Goal: Transaction & Acquisition: Purchase product/service

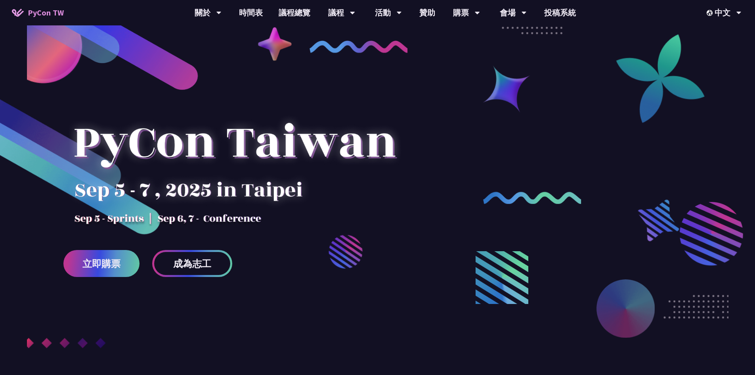
click at [564, 142] on div at bounding box center [377, 223] width 755 height 351
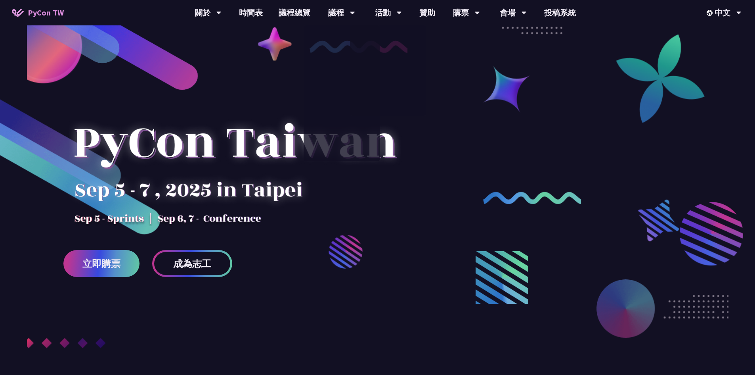
click at [554, 142] on div at bounding box center [377, 223] width 755 height 351
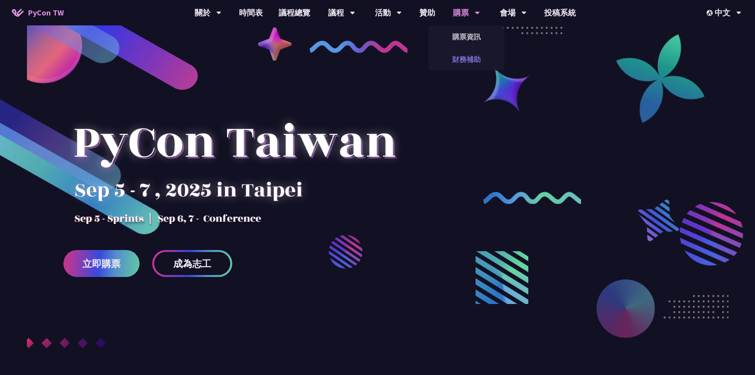
click at [469, 56] on link "財務補助" at bounding box center [467, 59] width 76 height 19
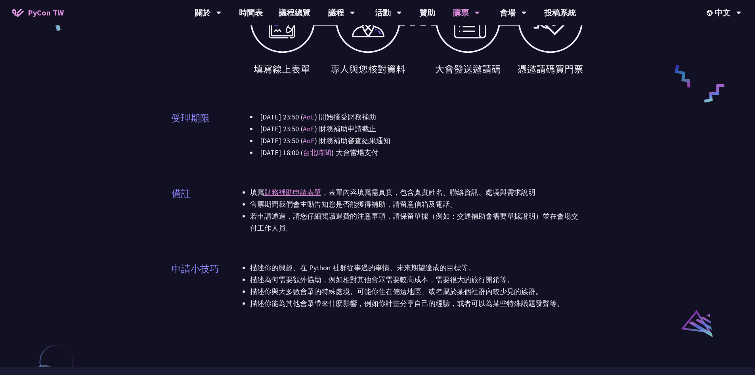
scroll to position [397, 0]
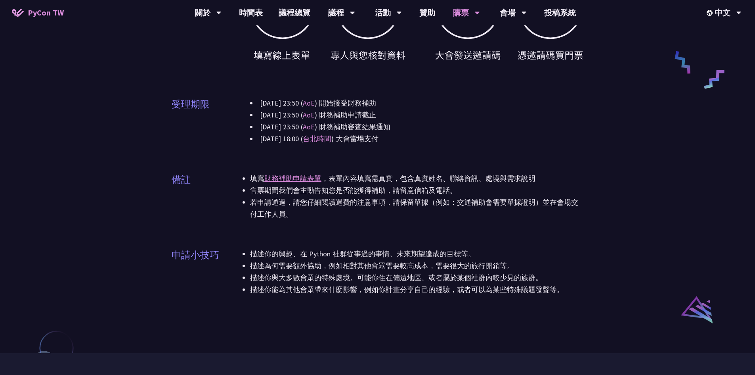
drag, startPoint x: 275, startPoint y: 278, endPoint x: 454, endPoint y: 265, distance: 179.3
click at [449, 265] on ul "描述你的興趣、在 Python 社群從事過的事情、未來期望達成的目標等。 描述為何需要額外協助，例如相對其他會眾需要較高成本，需要很大的旅行開銷等。 描述你與…" at bounding box center [417, 272] width 334 height 48
click at [466, 274] on li "描述你與大多數會眾的特殊處境。可能你住在偏遠地區、或者屬於某個社群內較少見的族群。" at bounding box center [417, 278] width 334 height 12
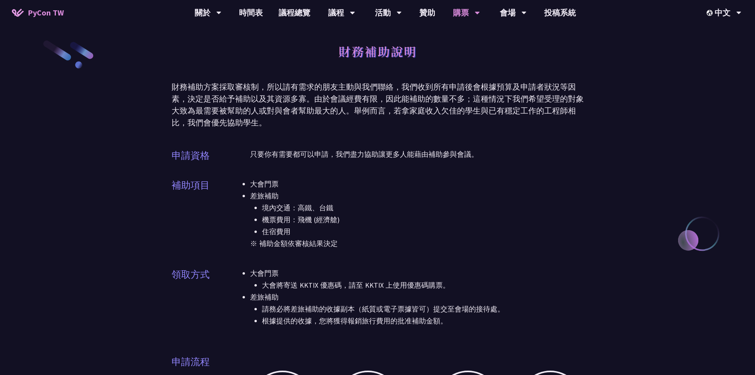
scroll to position [0, 0]
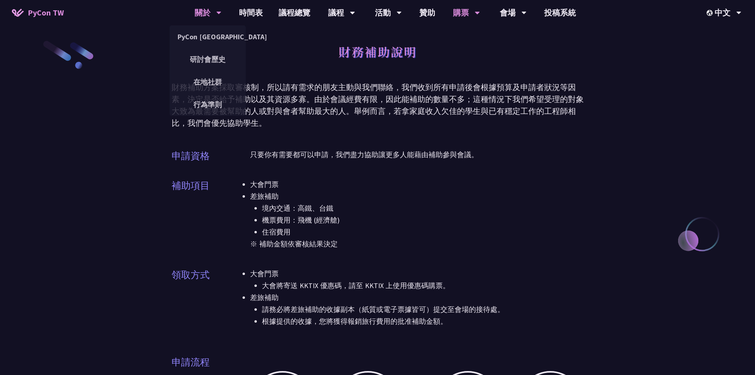
click at [194, 12] on div "關於 PyCon [GEOGRAPHIC_DATA] 研討會歷史 在地社群 行為準則" at bounding box center [208, 12] width 47 height 25
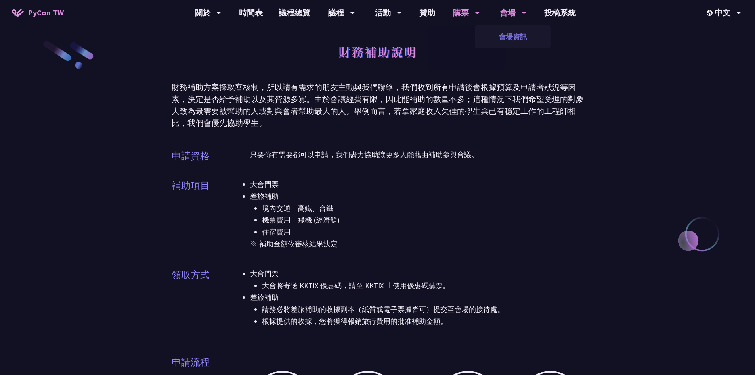
click at [476, 39] on link "會場資訊" at bounding box center [513, 36] width 76 height 19
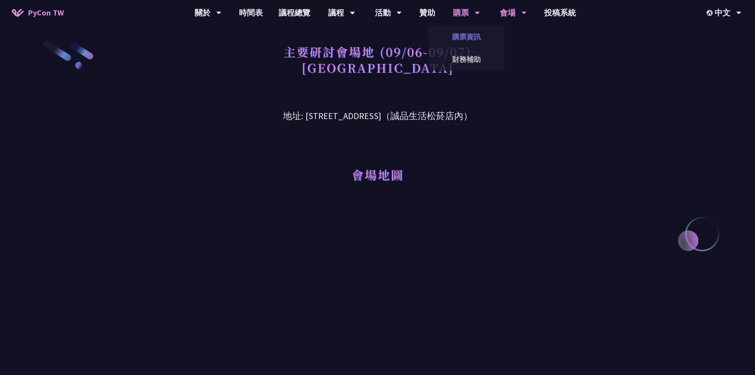
click at [460, 38] on link "購票資訊" at bounding box center [467, 36] width 76 height 19
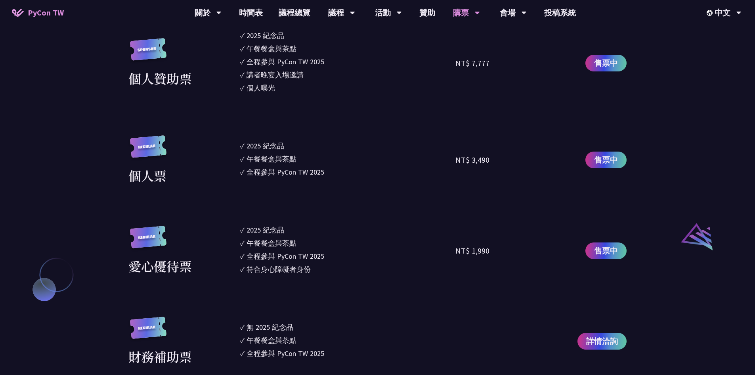
scroll to position [714, 0]
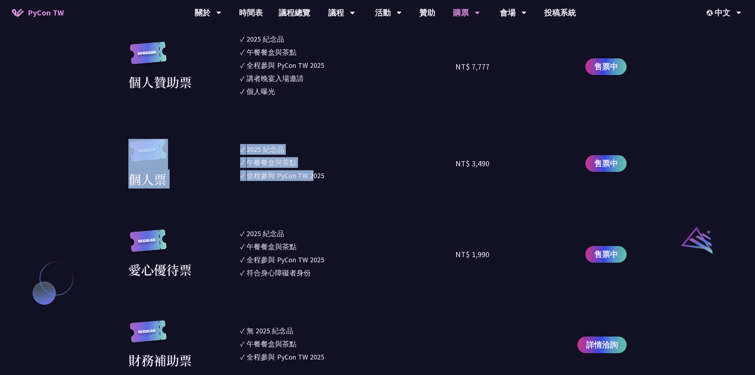
drag, startPoint x: 313, startPoint y: 174, endPoint x: 230, endPoint y: 156, distance: 84.4
click at [231, 156] on div "個人票 ✓ 2025 [PERSON_NAME]✓ 午餐餐盒與茶點 ✓ 全程參與 PyCon TW 2025 NT$ 3,490 售票中" at bounding box center [377, 164] width 498 height 50
click at [606, 159] on span "售票中" at bounding box center [606, 163] width 24 height 12
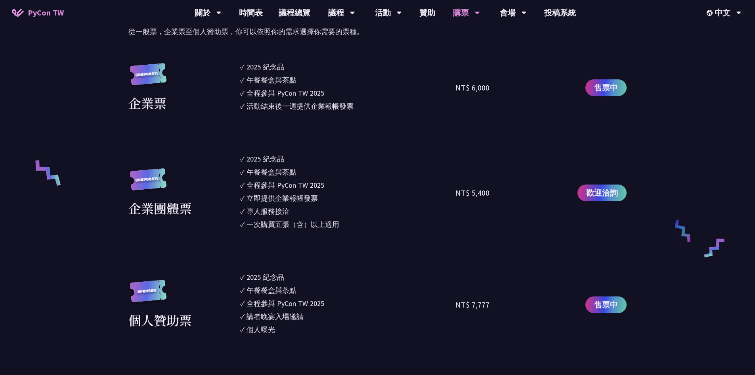
click at [521, 280] on div "NT$ 7,777" at bounding box center [510, 304] width 108 height 65
